Goal: Task Accomplishment & Management: Use online tool/utility

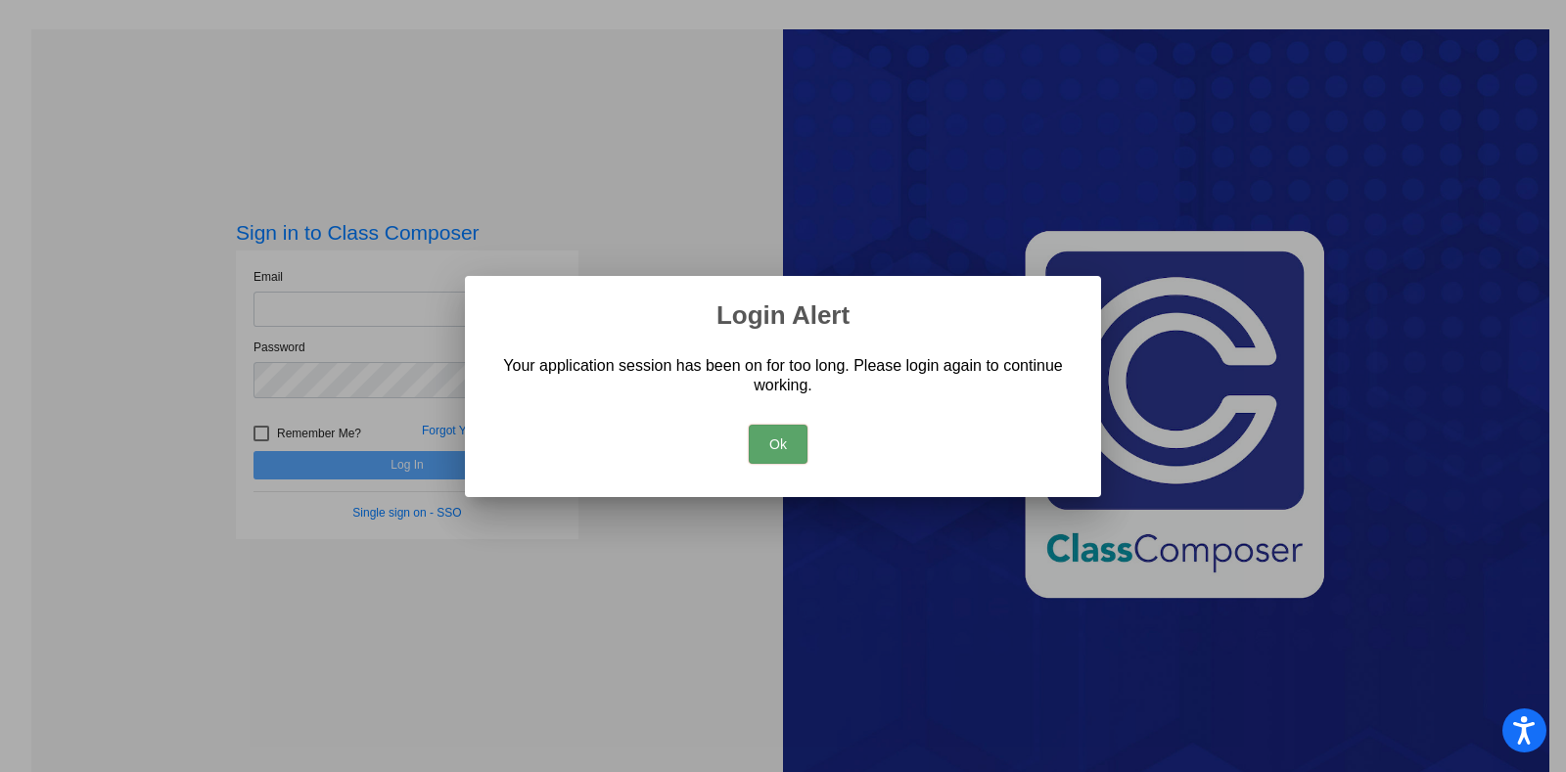
click at [766, 445] on button "Ok" at bounding box center [778, 444] width 59 height 39
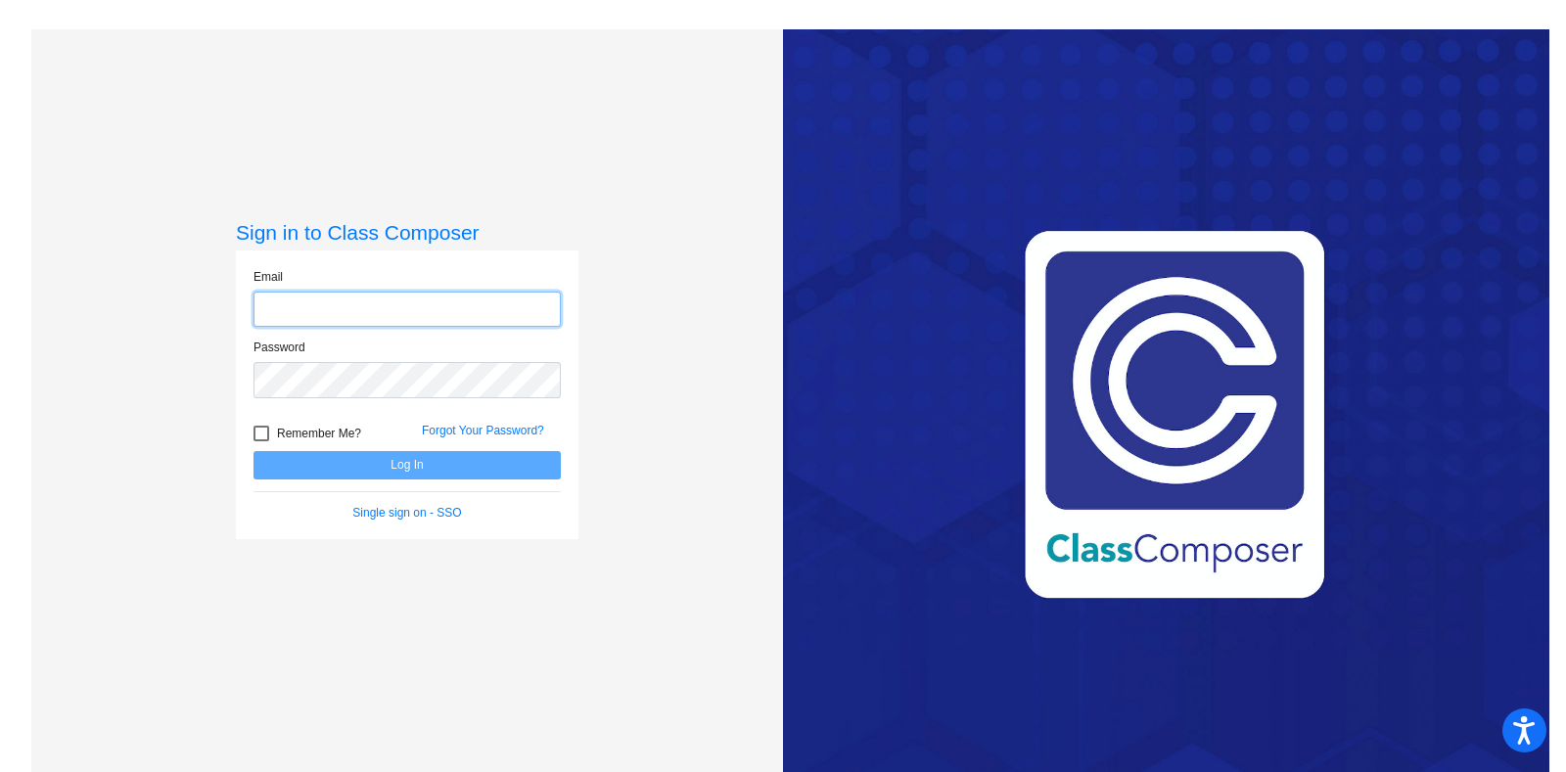
click at [362, 299] on input "email" at bounding box center [406, 310] width 307 height 36
type input "[EMAIL_ADDRESS][DOMAIN_NAME]"
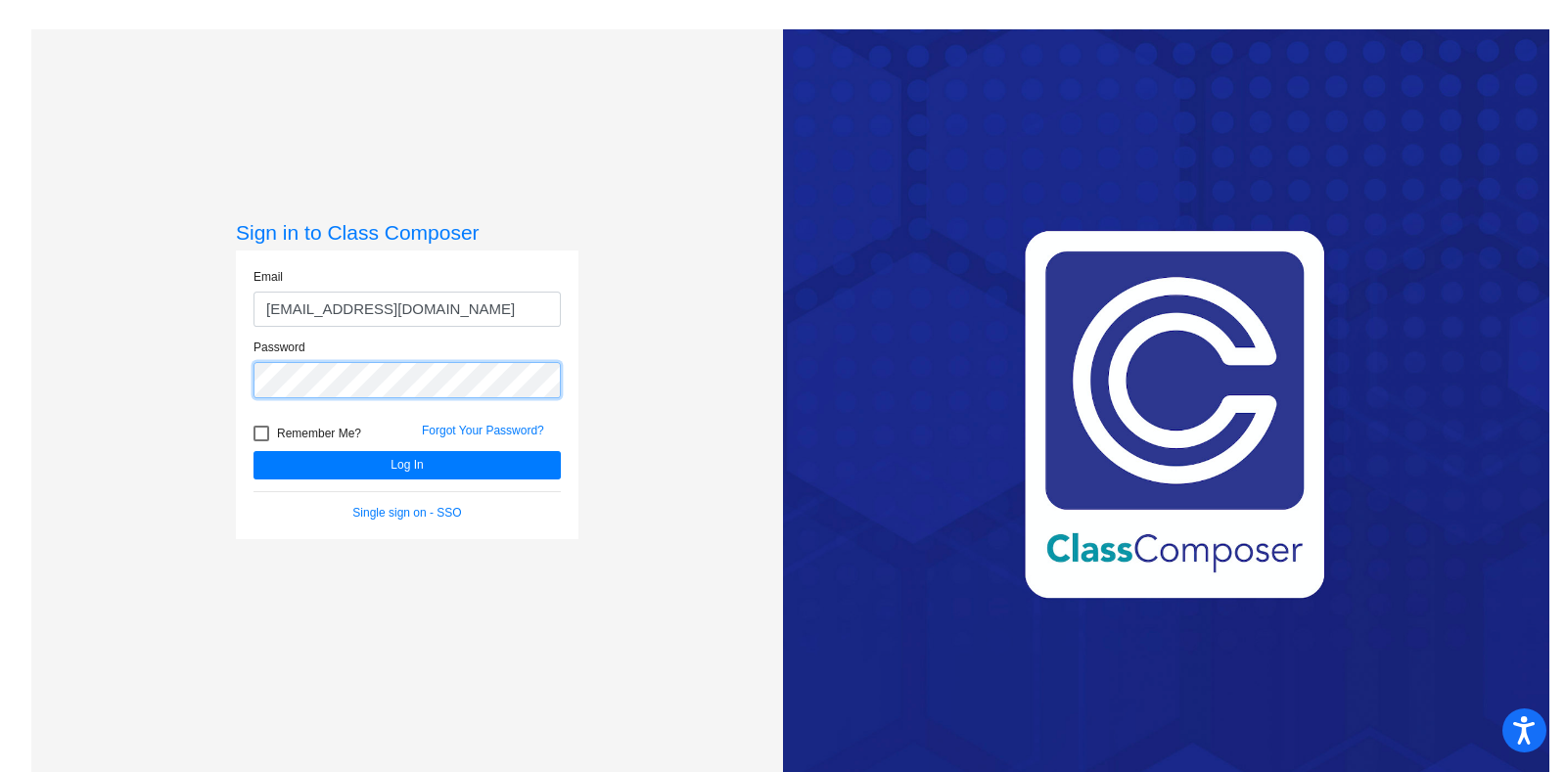
click at [253, 451] on button "Log In" at bounding box center [406, 465] width 307 height 28
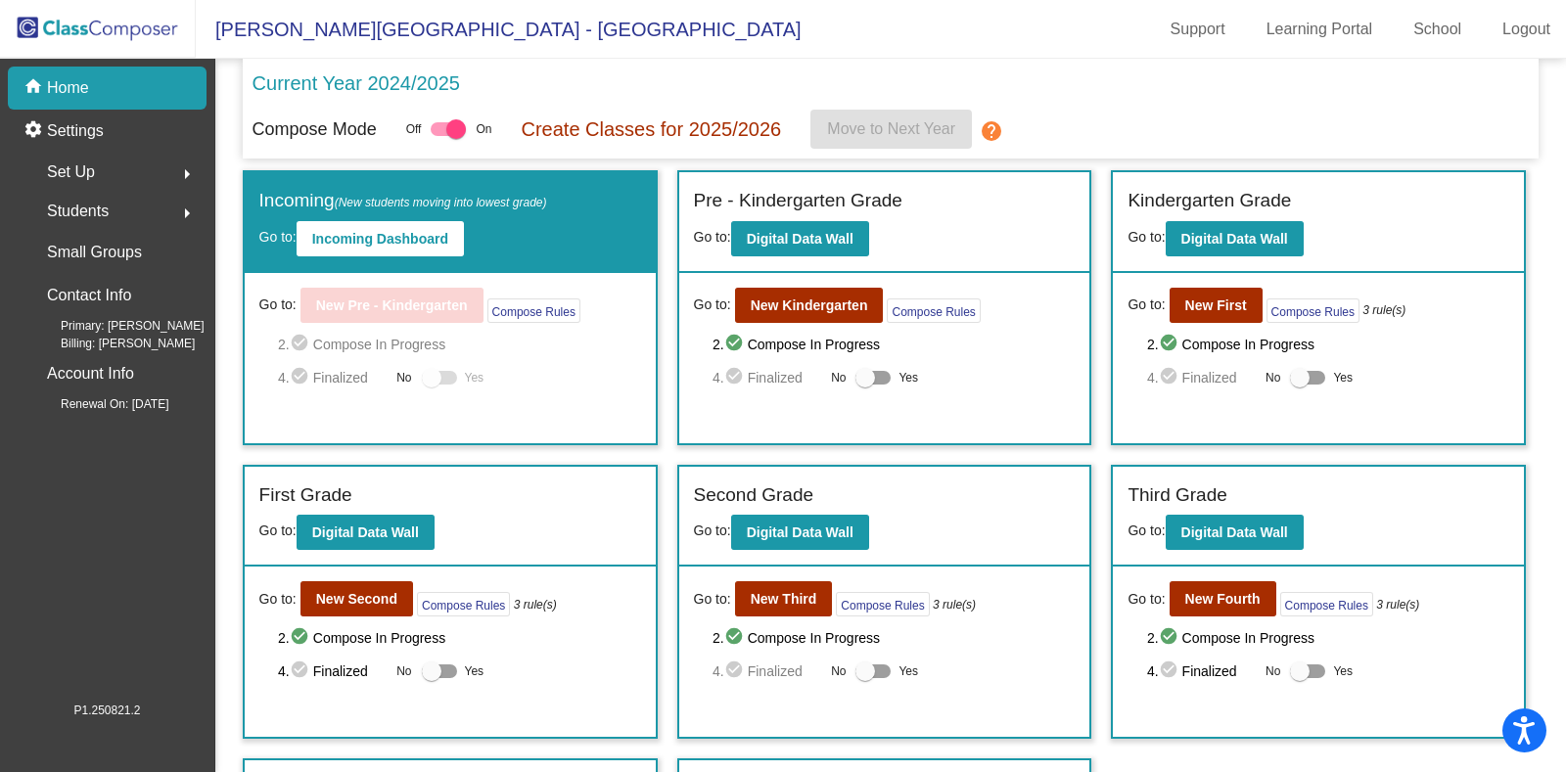
scroll to position [256, 0]
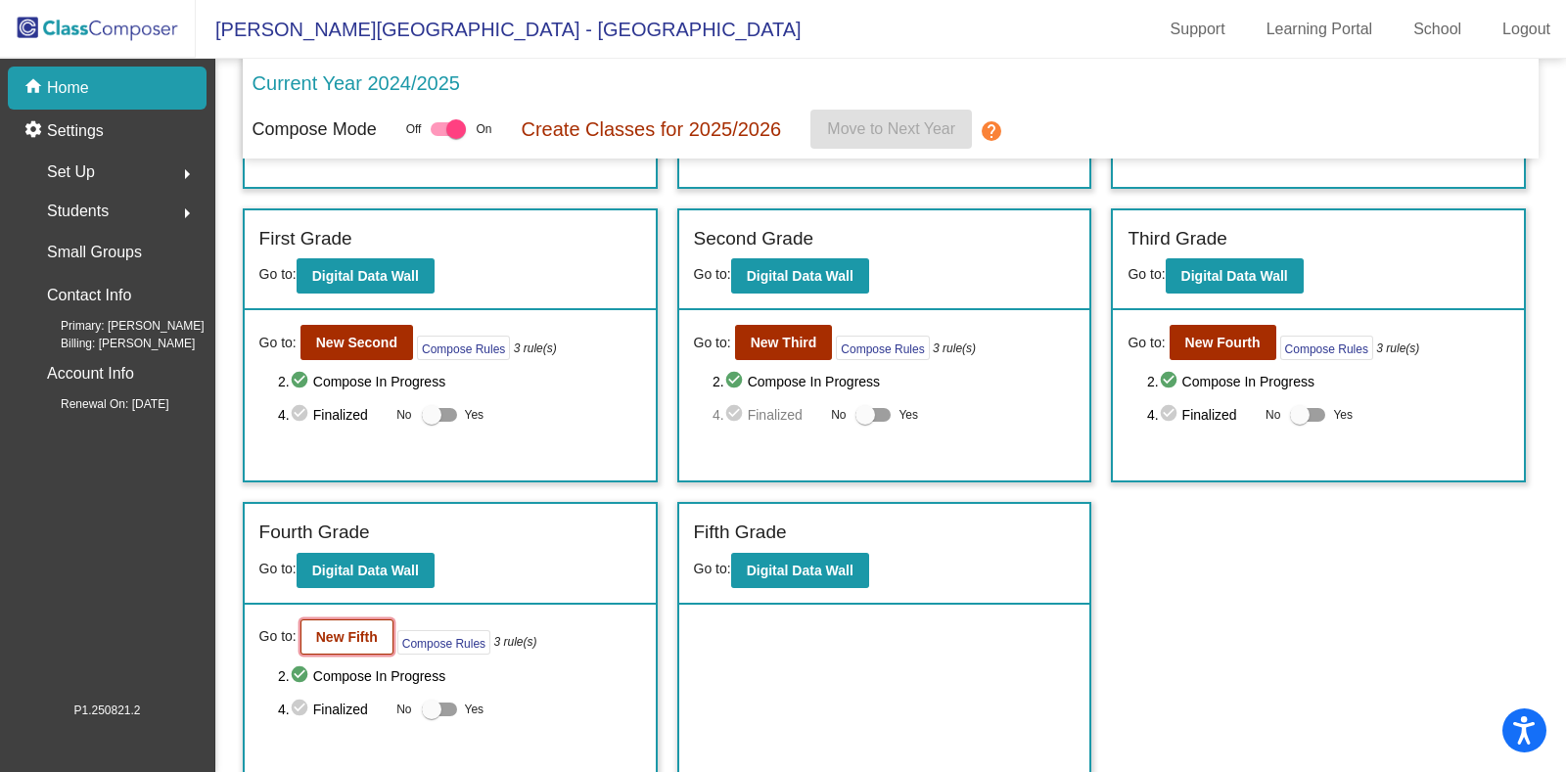
click at [346, 640] on button "New Fifth" at bounding box center [346, 637] width 93 height 35
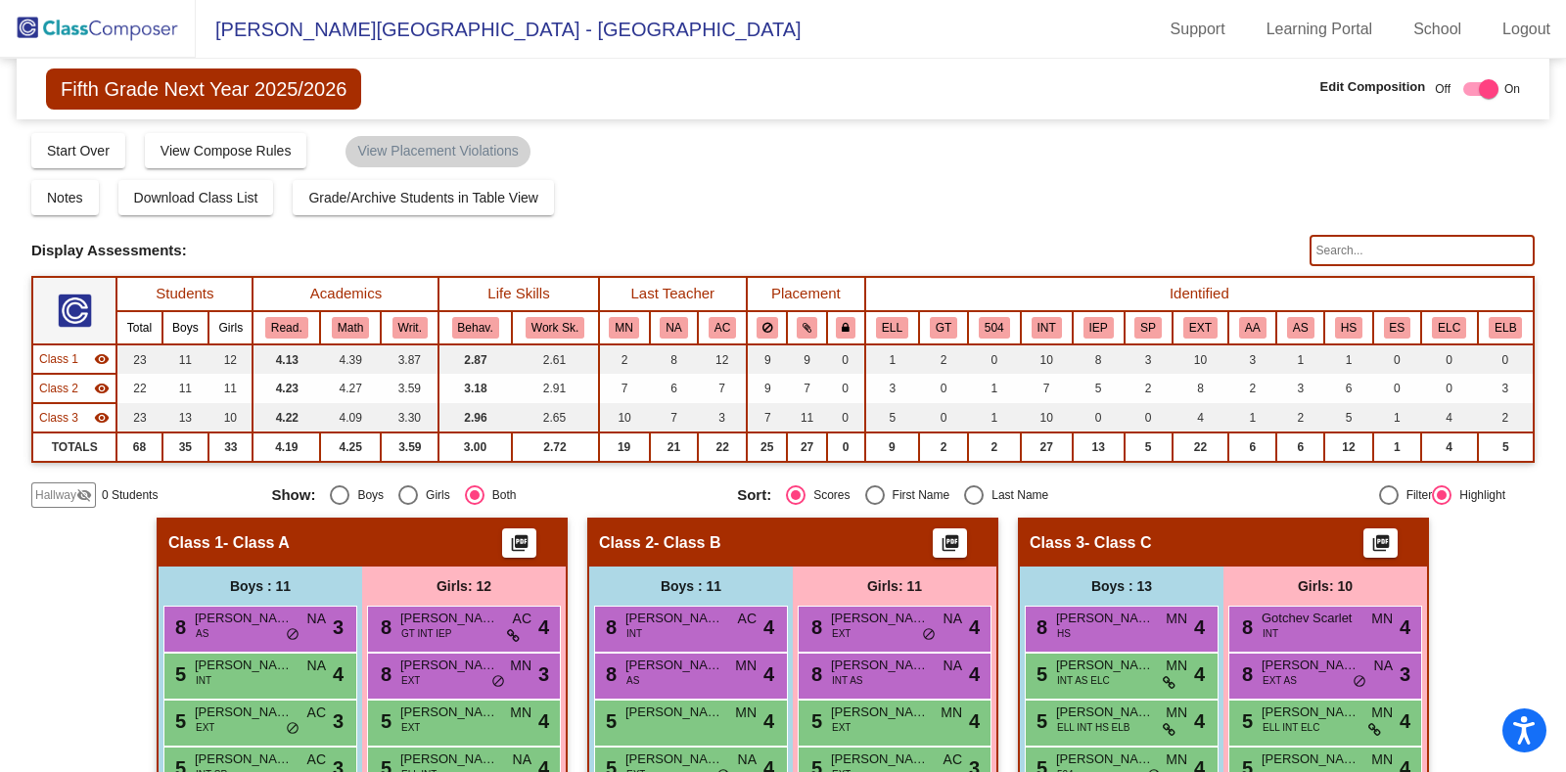
drag, startPoint x: 35, startPoint y: 18, endPoint x: 80, endPoint y: 31, distance: 47.1
click at [37, 18] on img at bounding box center [98, 29] width 196 height 58
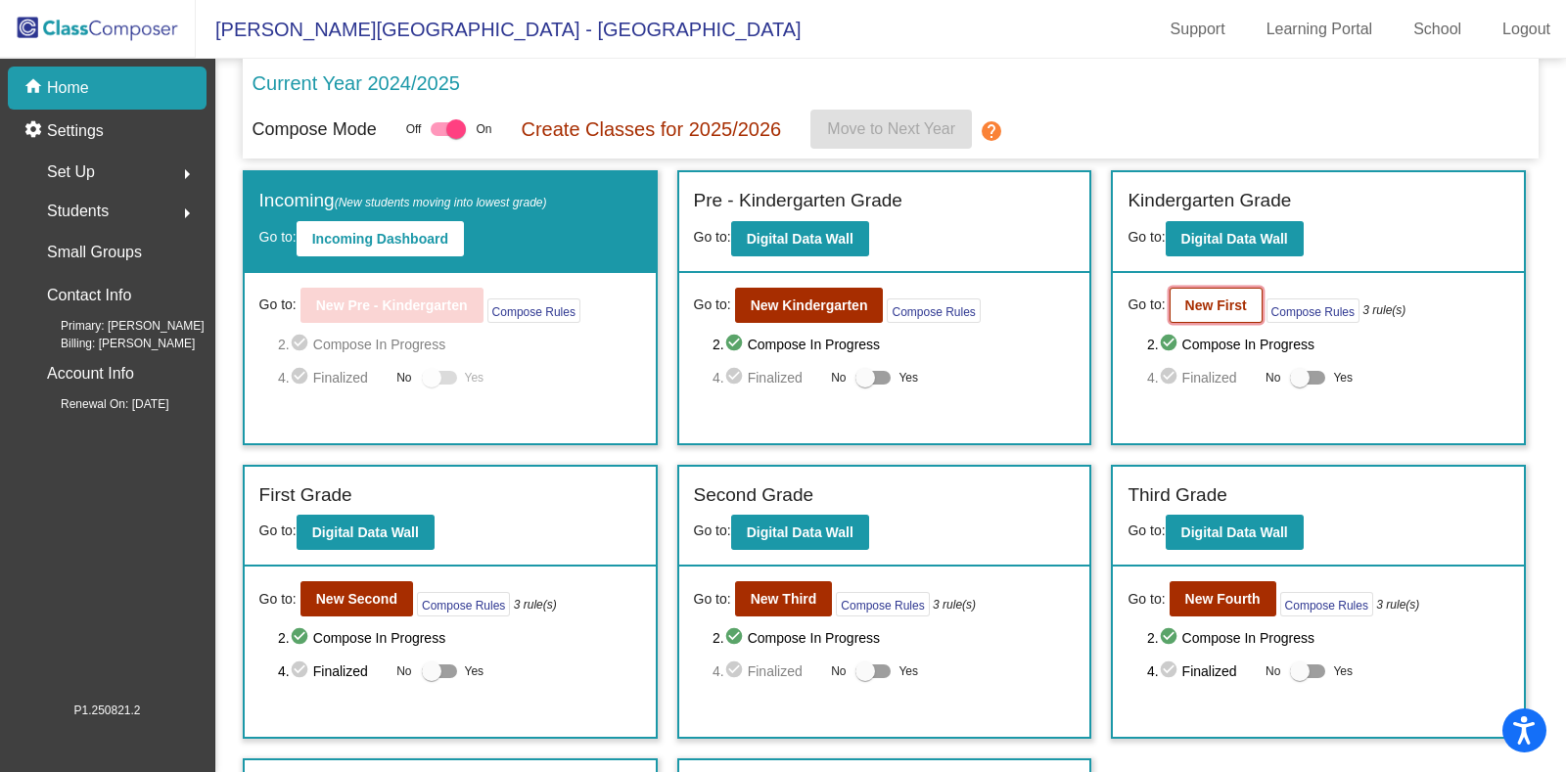
click at [1181, 312] on button "New First" at bounding box center [1216, 305] width 93 height 35
